Goal: Information Seeking & Learning: Learn about a topic

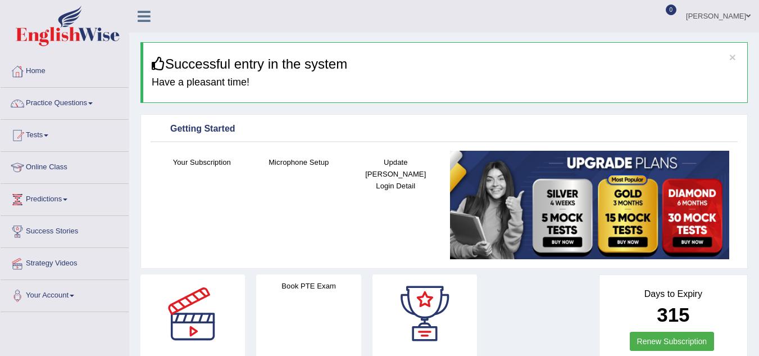
click at [50, 69] on link "Home" at bounding box center [65, 70] width 128 height 28
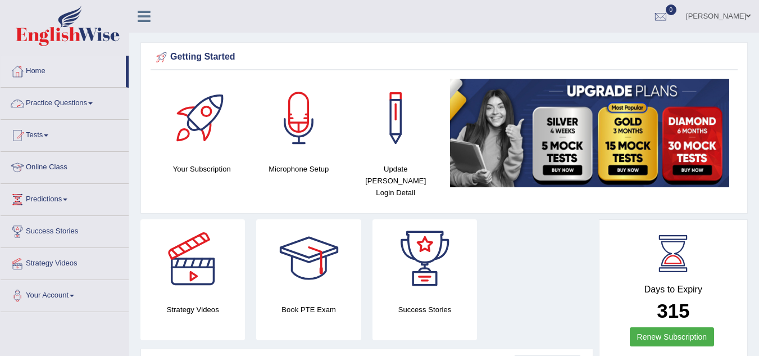
click at [46, 107] on link "Practice Questions" at bounding box center [65, 102] width 128 height 28
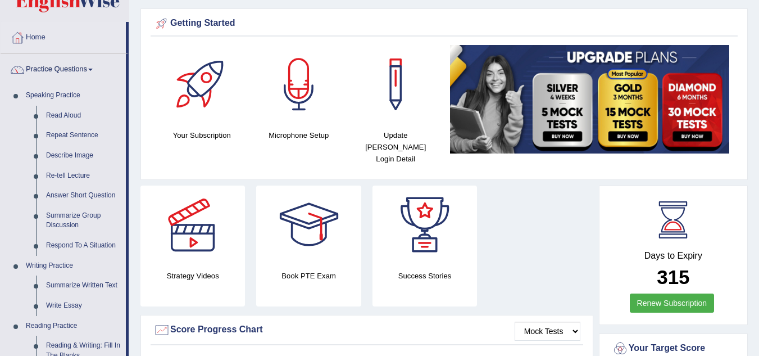
scroll to position [7, 0]
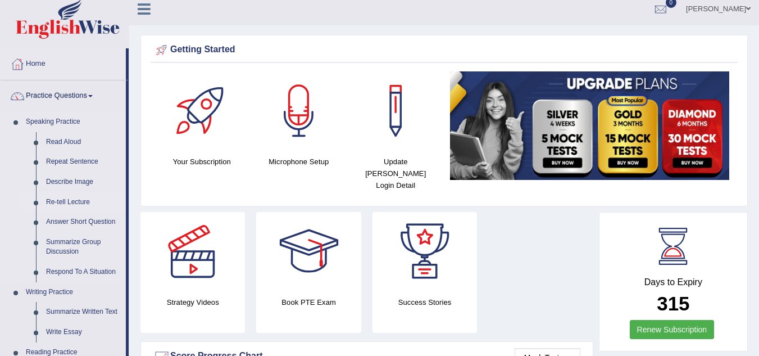
click at [71, 200] on link "Re-tell Lecture" at bounding box center [83, 202] width 85 height 20
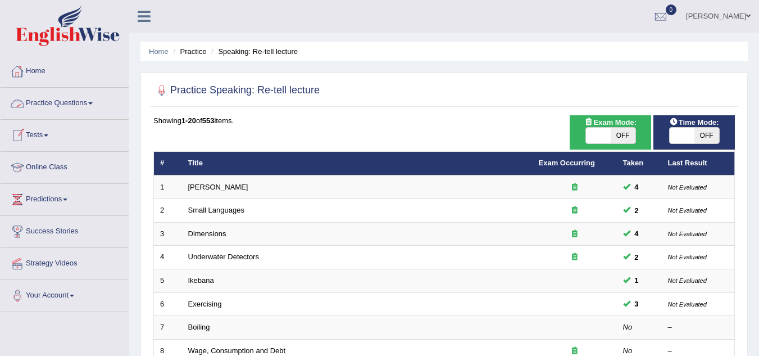
click at [79, 105] on link "Practice Questions" at bounding box center [65, 102] width 128 height 28
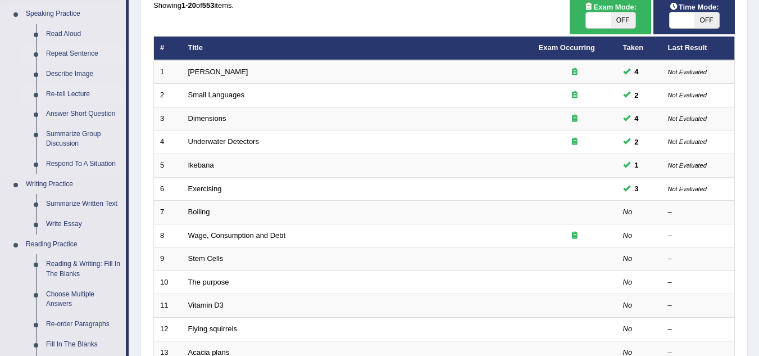
scroll to position [116, 0]
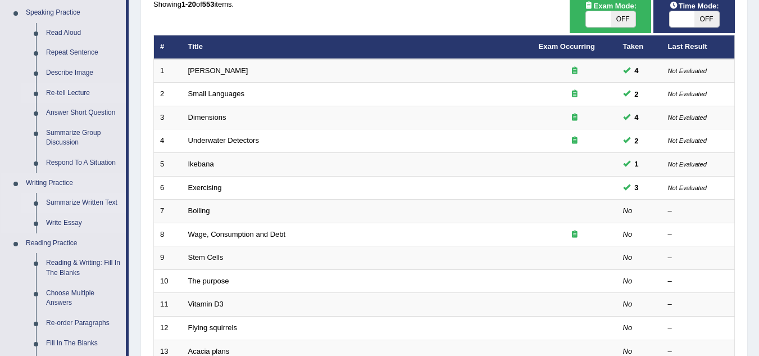
click at [84, 201] on link "Summarize Written Text" at bounding box center [83, 203] width 85 height 20
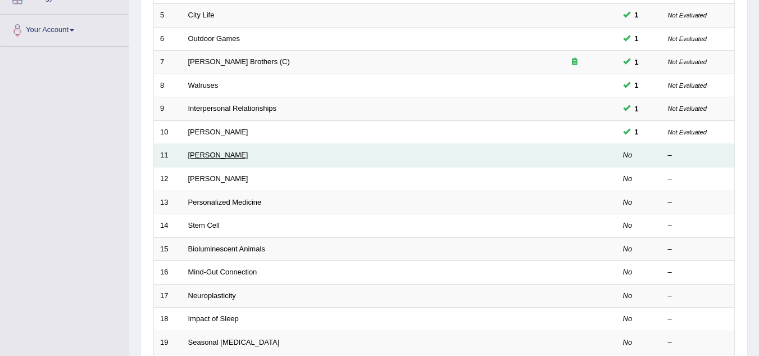
click at [215, 153] on link "[PERSON_NAME]" at bounding box center [218, 155] width 60 height 8
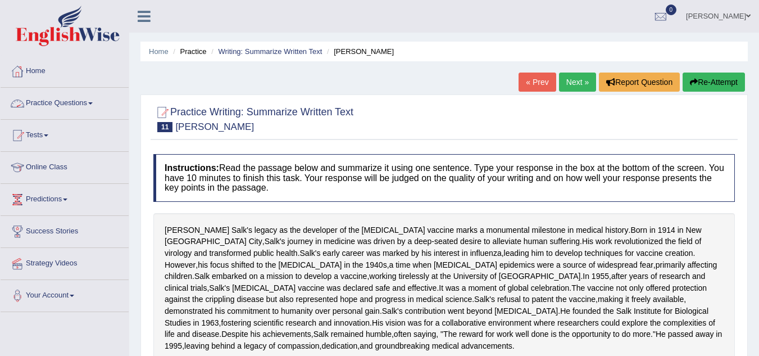
click at [73, 103] on link "Practice Questions" at bounding box center [65, 102] width 128 height 28
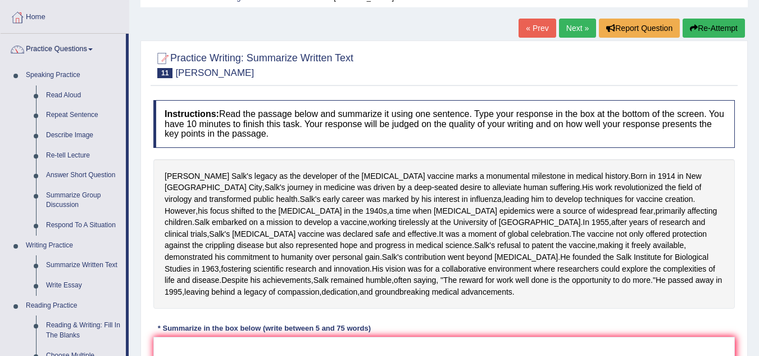
scroll to position [56, 0]
